Goal: Transaction & Acquisition: Subscribe to service/newsletter

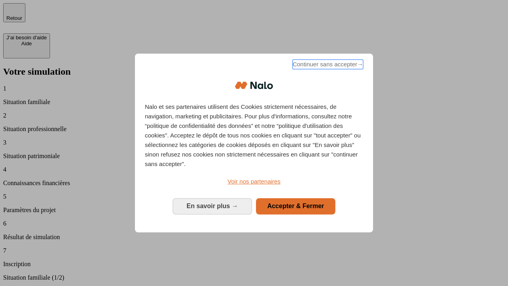
click at [327, 66] on span "Continuer sans accepter →" at bounding box center [328, 65] width 71 height 10
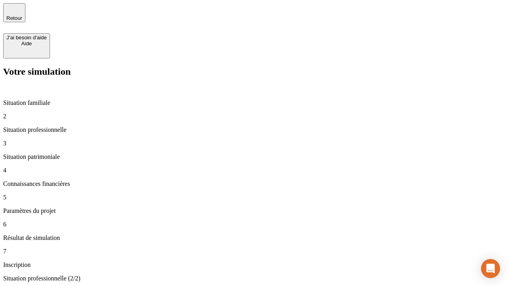
type input "30 000"
type input "0"
type input "1 000"
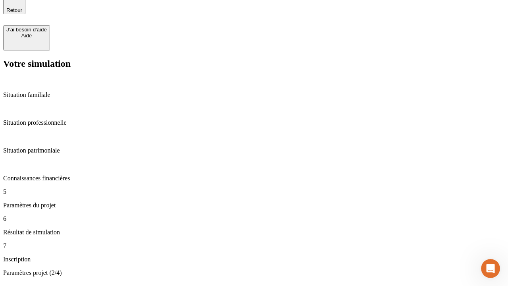
type input "40"
type input "64"
type input "200 000"
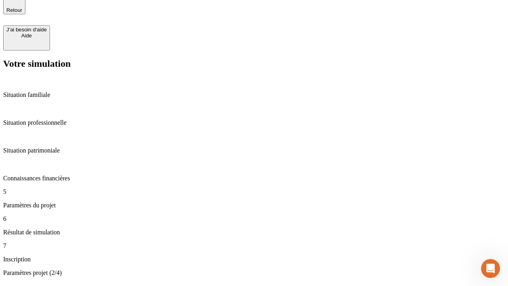
type input "640"
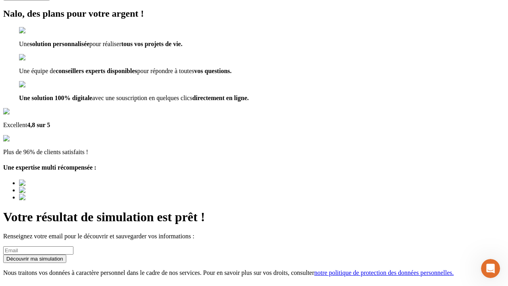
scroll to position [10, 0]
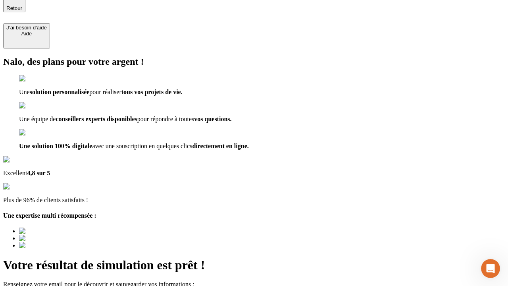
type input "[EMAIL_ADDRESS][DOMAIN_NAME]"
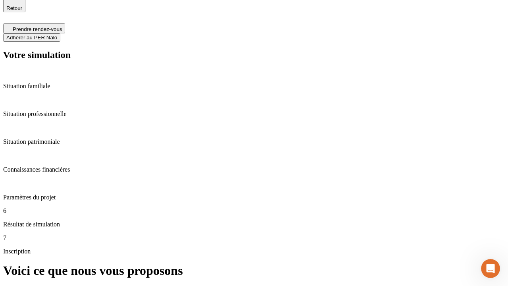
click at [57, 35] on span "Adhérer au PER Nalo" at bounding box center [31, 38] width 51 height 6
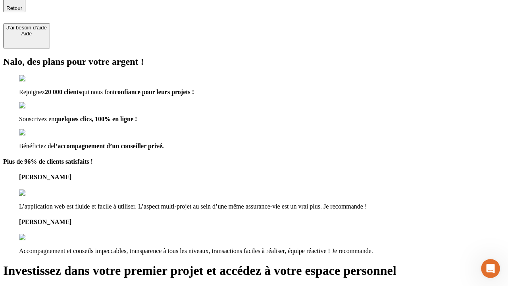
scroll to position [9, 0]
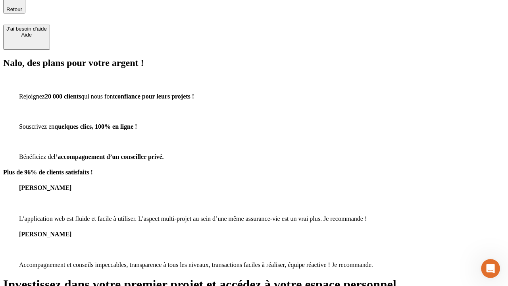
type input "[EMAIL_ADDRESS][DOMAIN_NAME]"
